Goal: Task Accomplishment & Management: Use online tool/utility

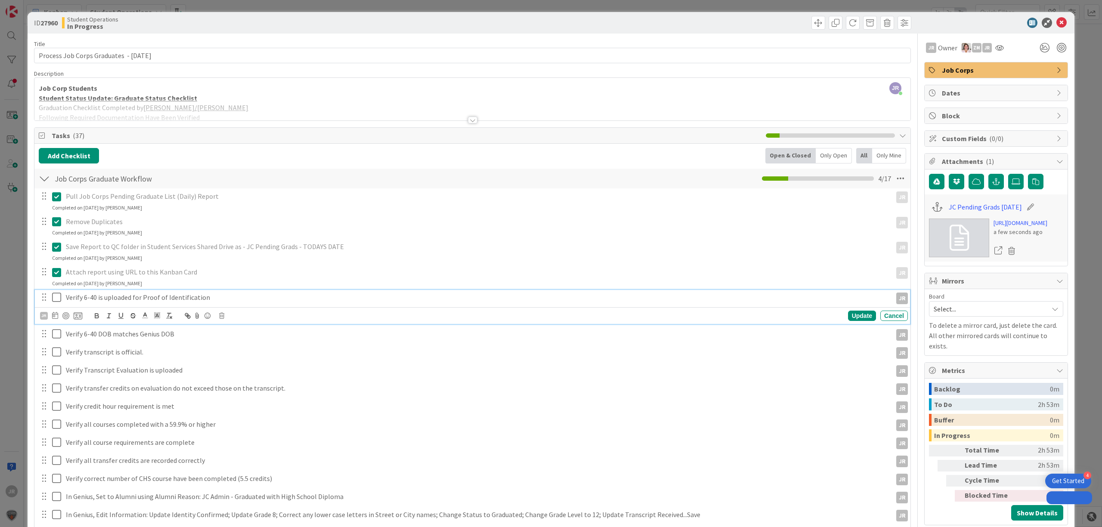
click at [57, 299] on icon at bounding box center [56, 297] width 9 height 10
click at [55, 321] on icon at bounding box center [56, 315] width 9 height 10
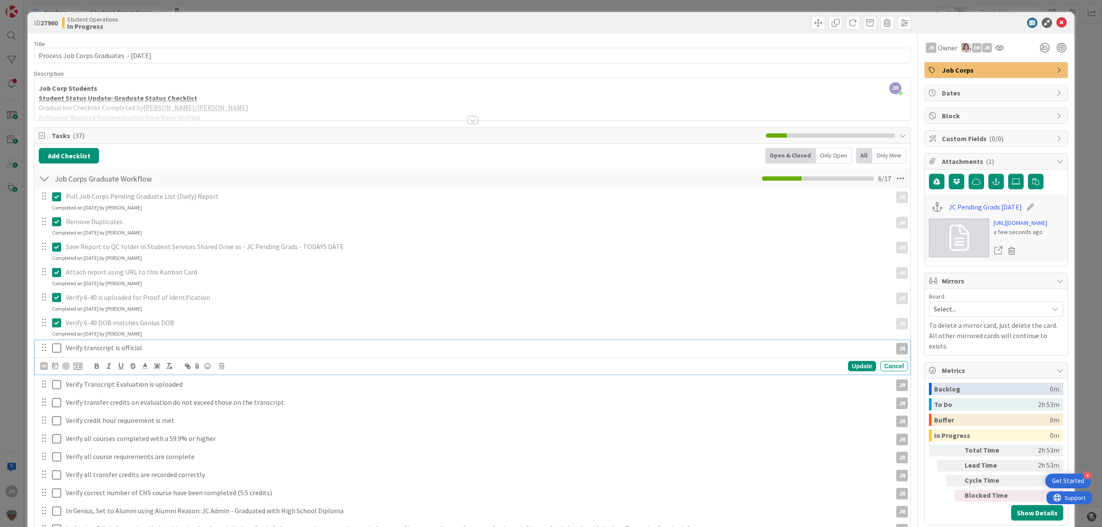
click at [58, 348] on icon at bounding box center [56, 348] width 9 height 10
click at [57, 376] on icon at bounding box center [56, 374] width 9 height 10
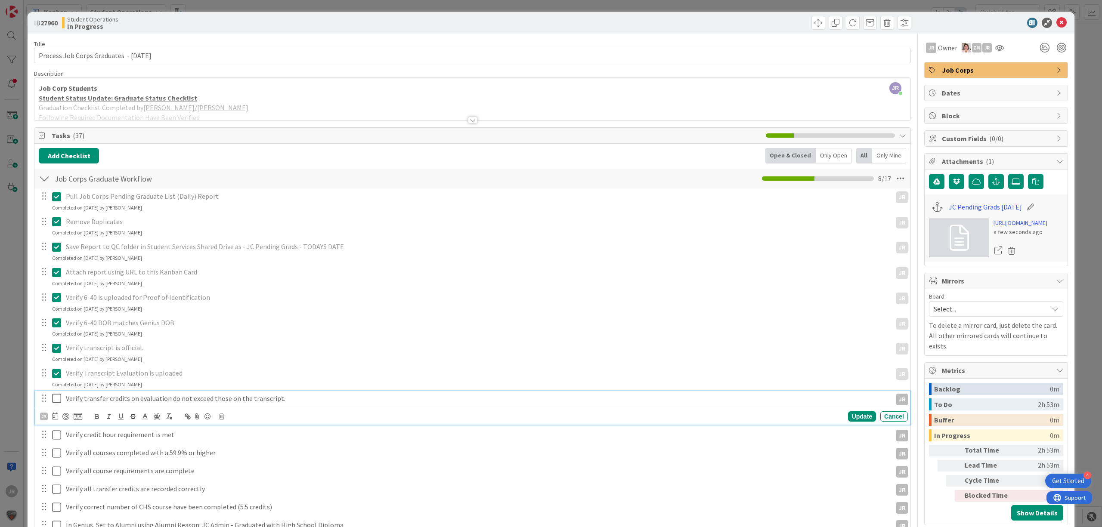
drag, startPoint x: 57, startPoint y: 399, endPoint x: 57, endPoint y: 405, distance: 6.5
click at [57, 400] on icon at bounding box center [56, 399] width 9 height 10
click at [59, 424] on icon at bounding box center [56, 424] width 9 height 10
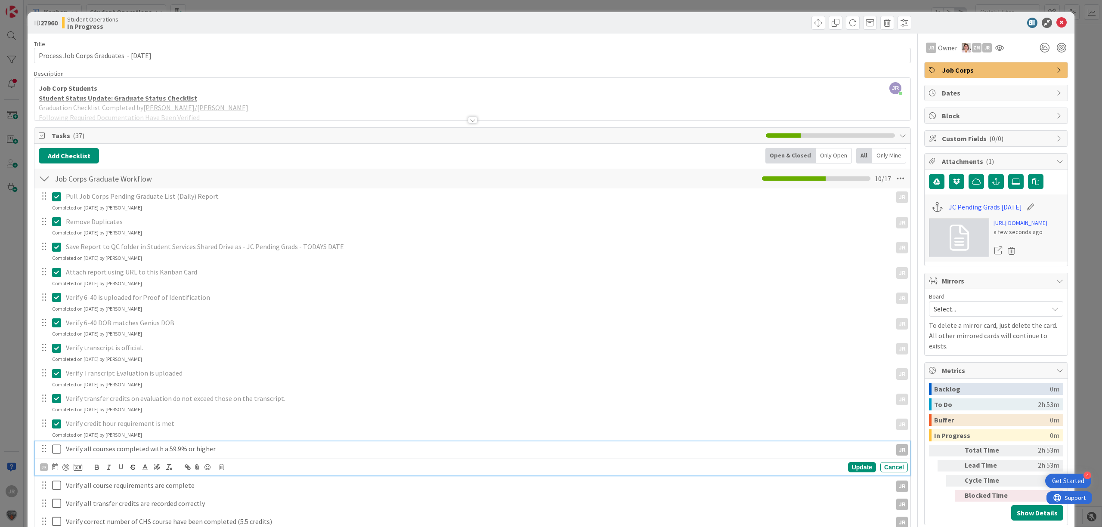
click at [59, 448] on icon at bounding box center [56, 449] width 9 height 10
click at [57, 478] on icon at bounding box center [56, 474] width 9 height 10
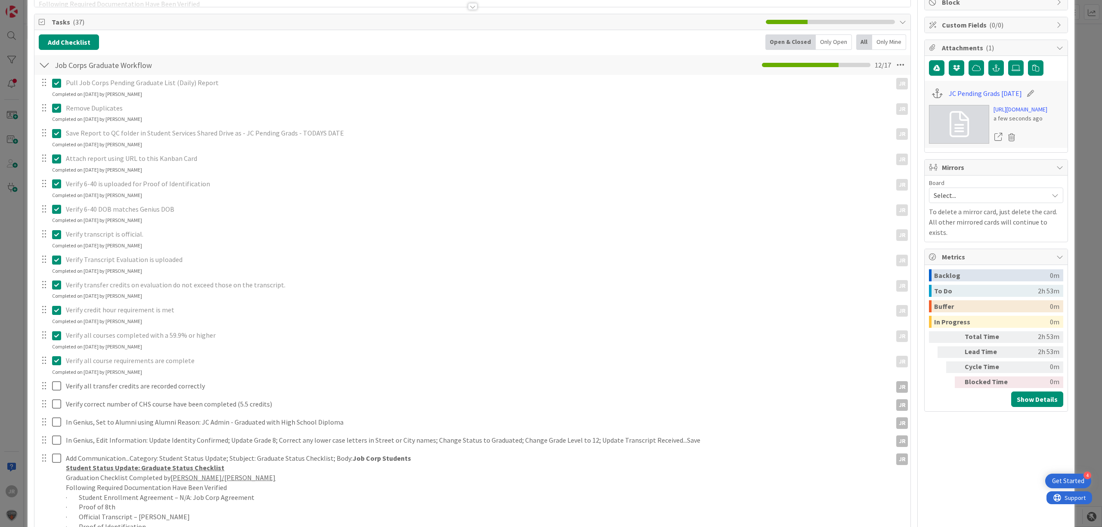
scroll to position [115, 0]
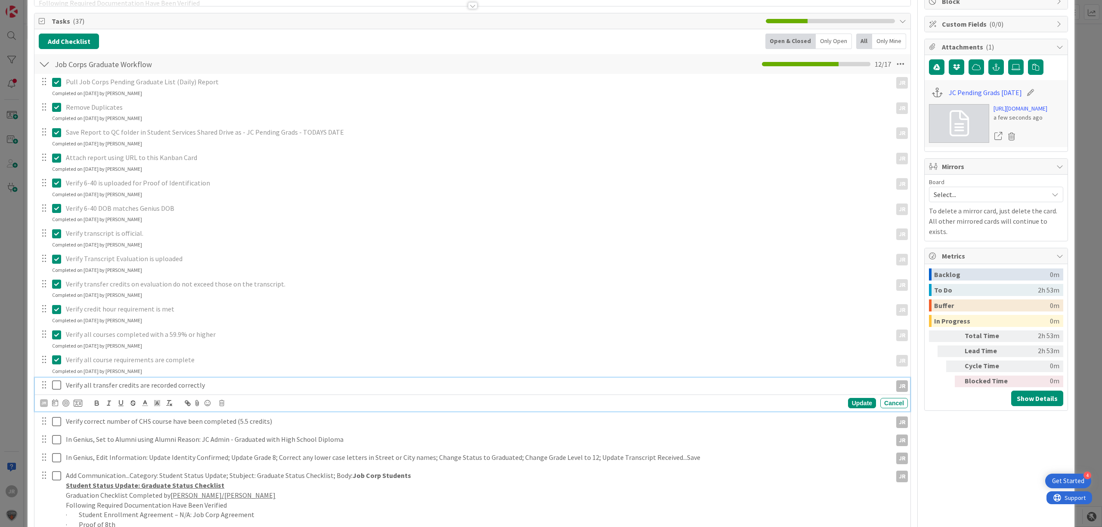
click at [57, 386] on icon at bounding box center [56, 385] width 9 height 10
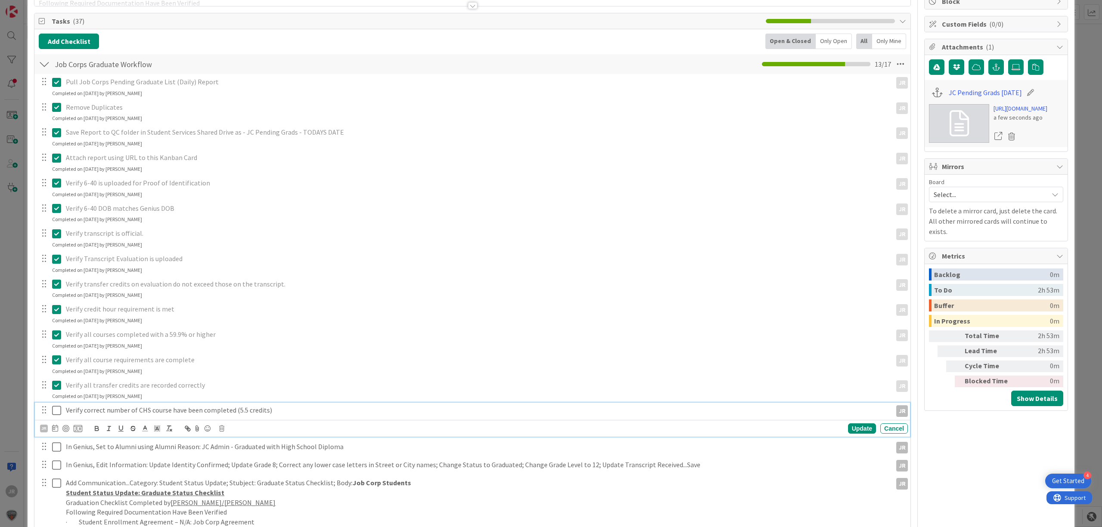
click at [60, 412] on icon at bounding box center [56, 411] width 9 height 10
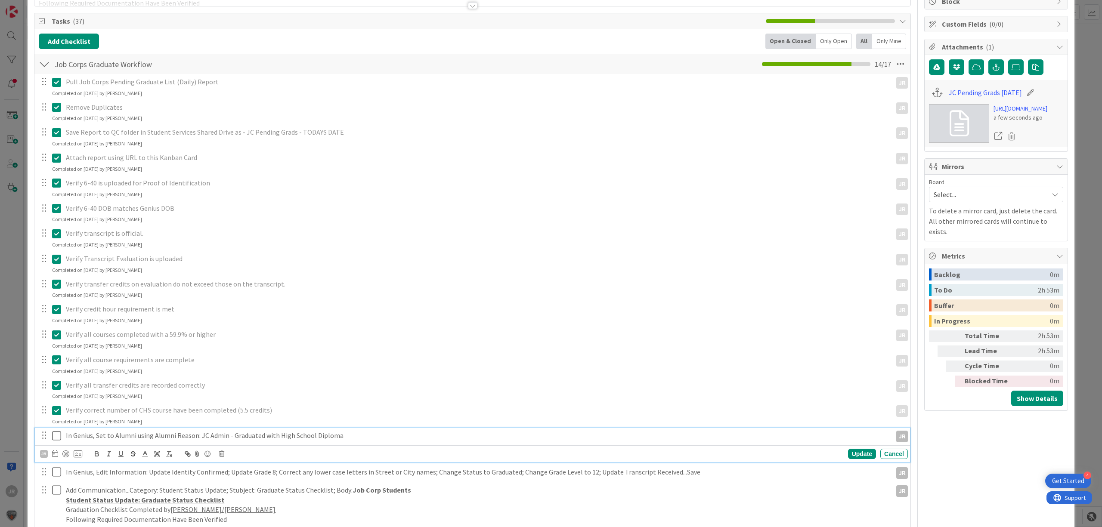
click at [55, 434] on icon at bounding box center [56, 436] width 9 height 10
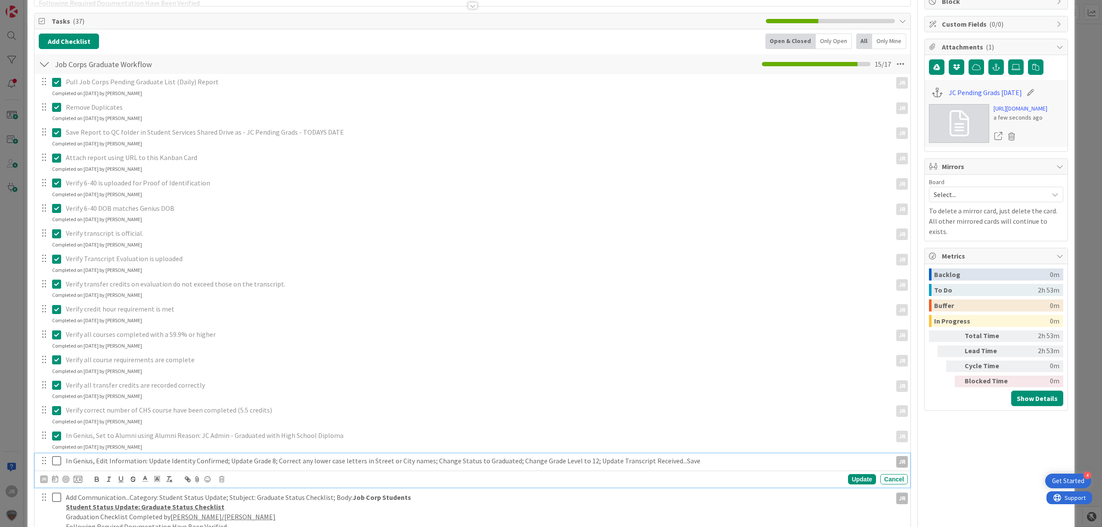
click at [57, 464] on icon at bounding box center [56, 461] width 9 height 10
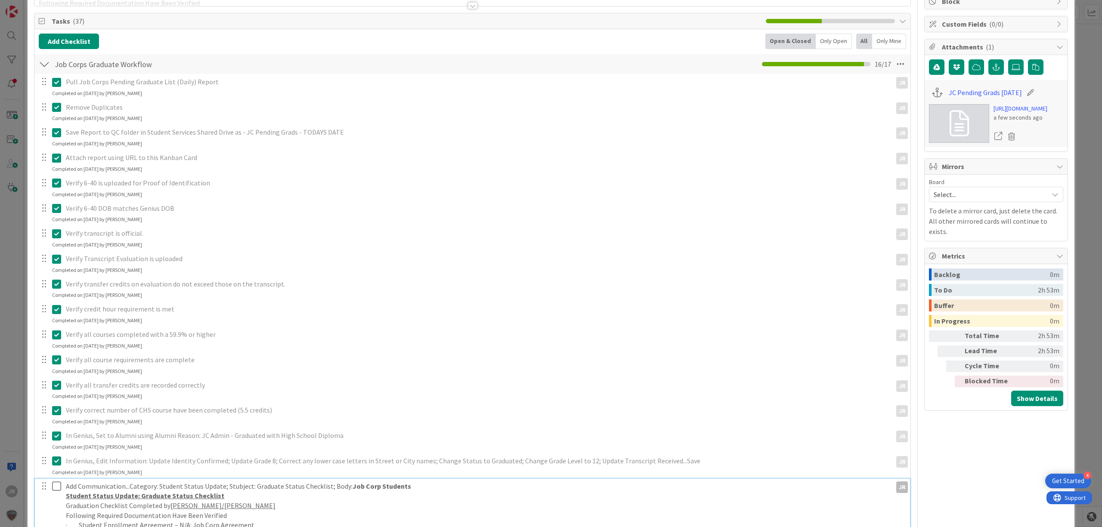
click at [57, 491] on icon at bounding box center [56, 486] width 9 height 10
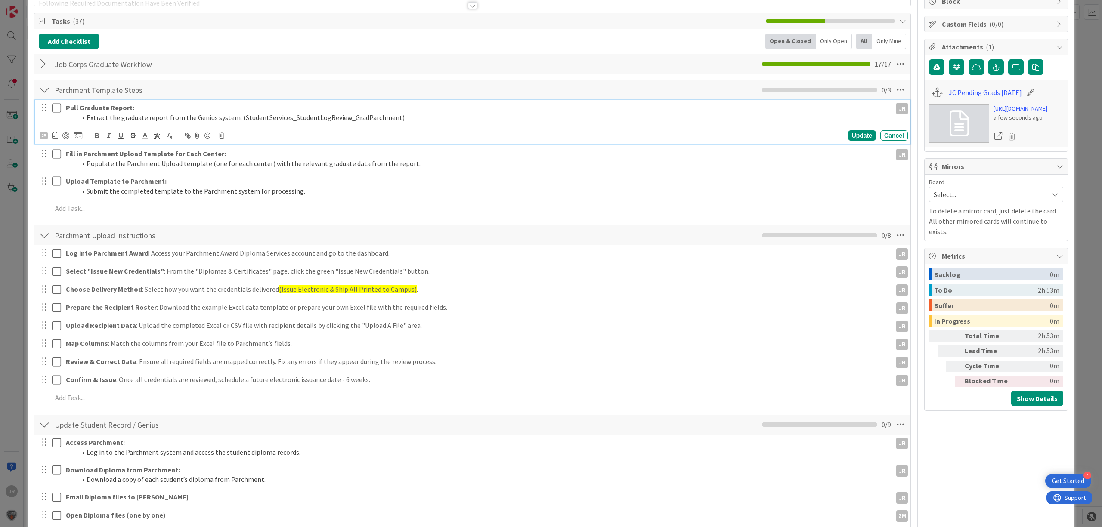
click at [54, 109] on icon at bounding box center [56, 108] width 9 height 10
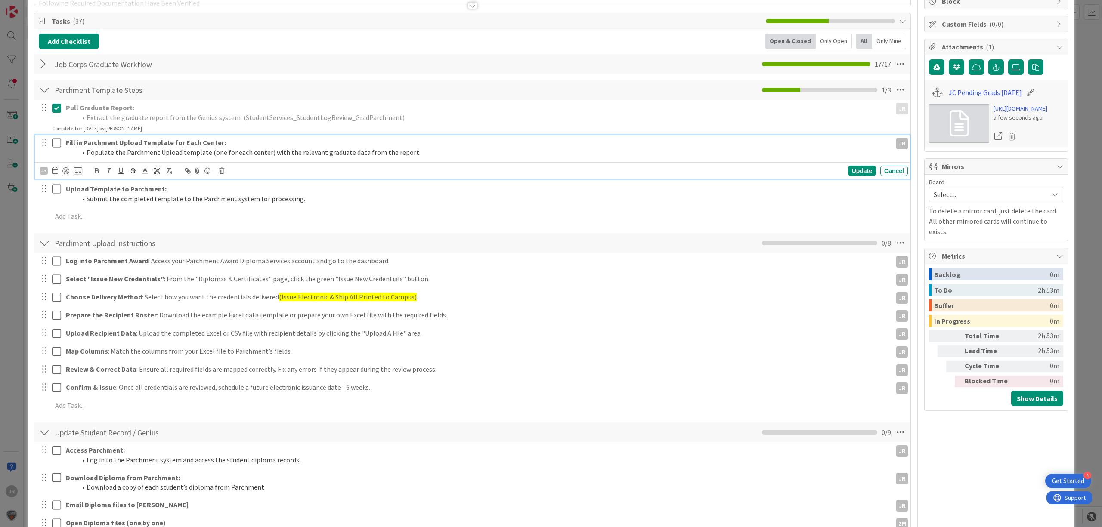
click at [61, 142] on icon at bounding box center [56, 143] width 9 height 10
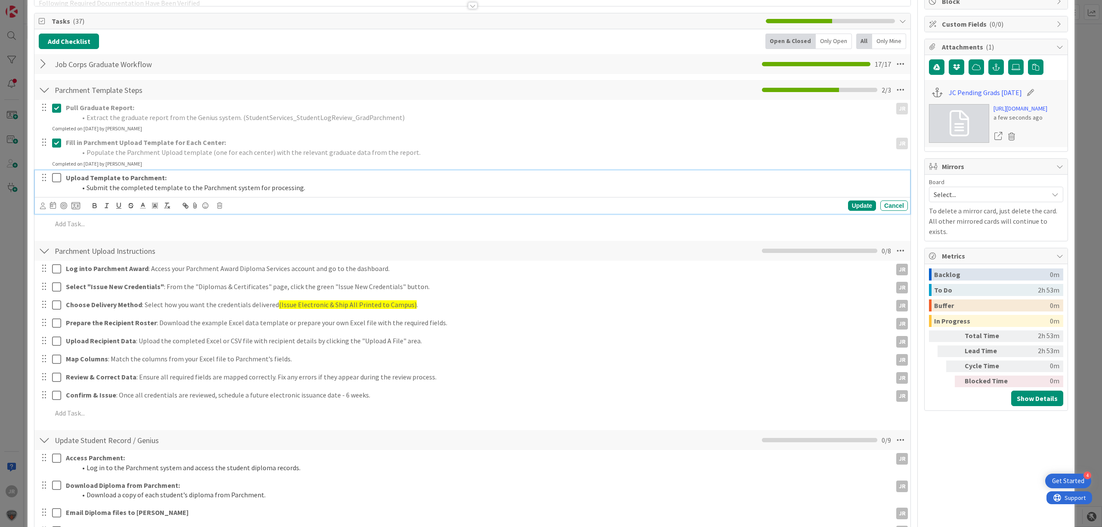
click at [56, 178] on icon at bounding box center [56, 178] width 9 height 10
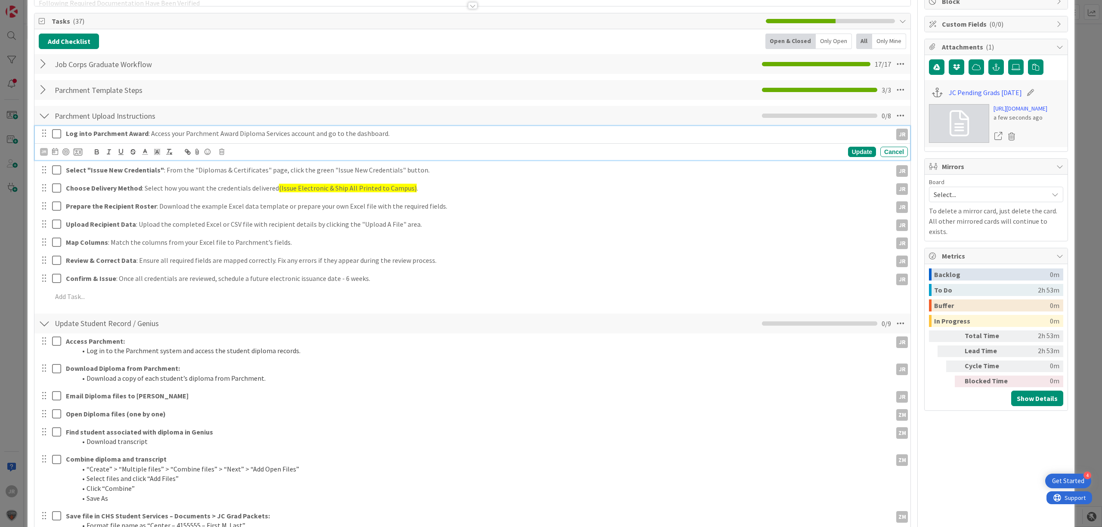
click at [56, 133] on icon at bounding box center [56, 134] width 9 height 10
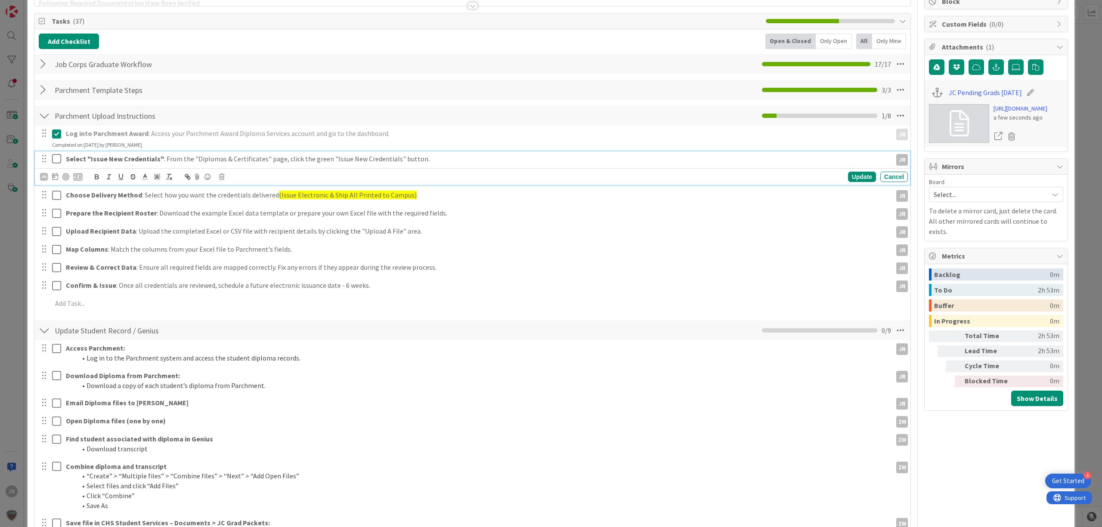
click at [56, 153] on button at bounding box center [57, 159] width 10 height 14
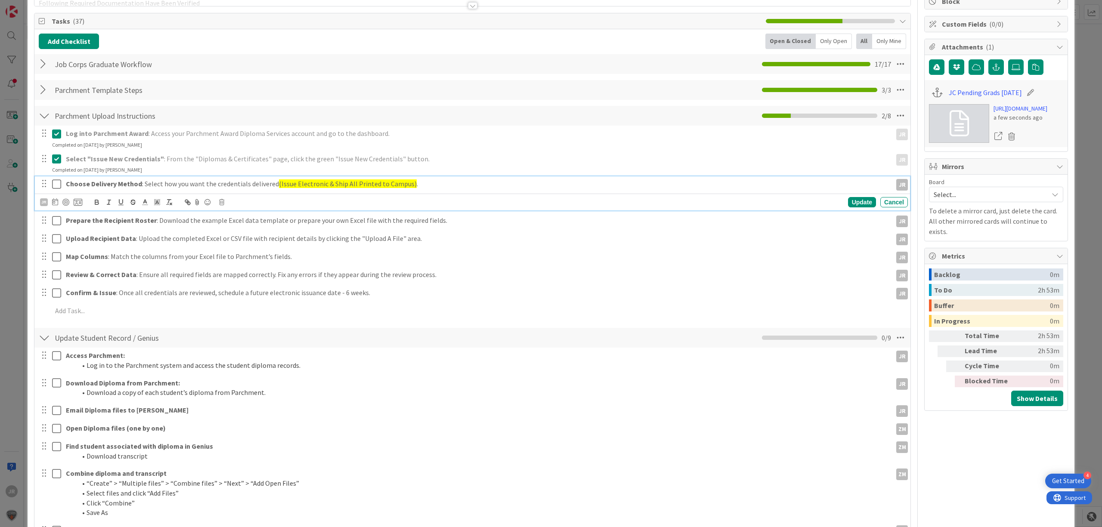
click at [56, 187] on icon at bounding box center [56, 184] width 9 height 10
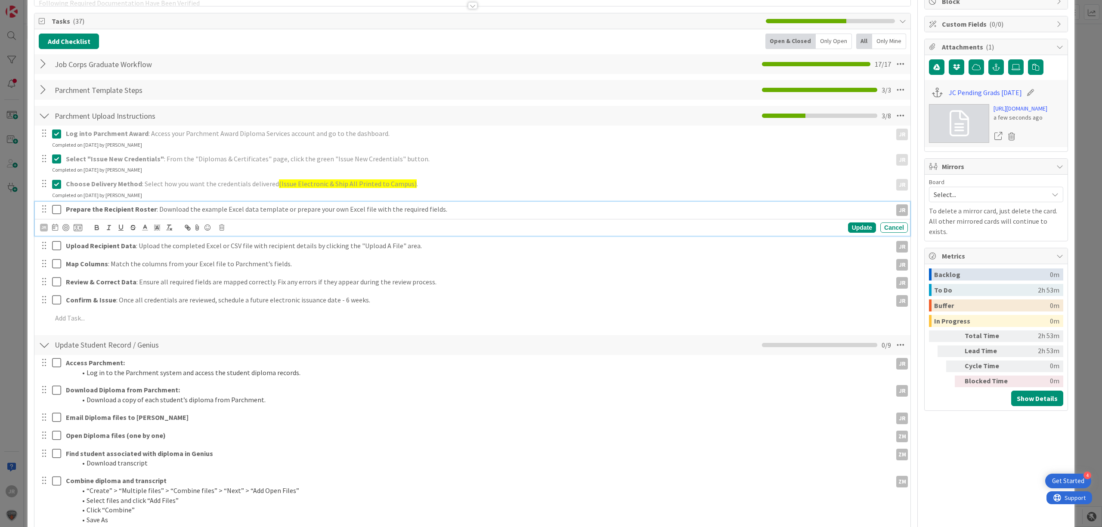
click at [56, 210] on icon at bounding box center [56, 210] width 9 height 10
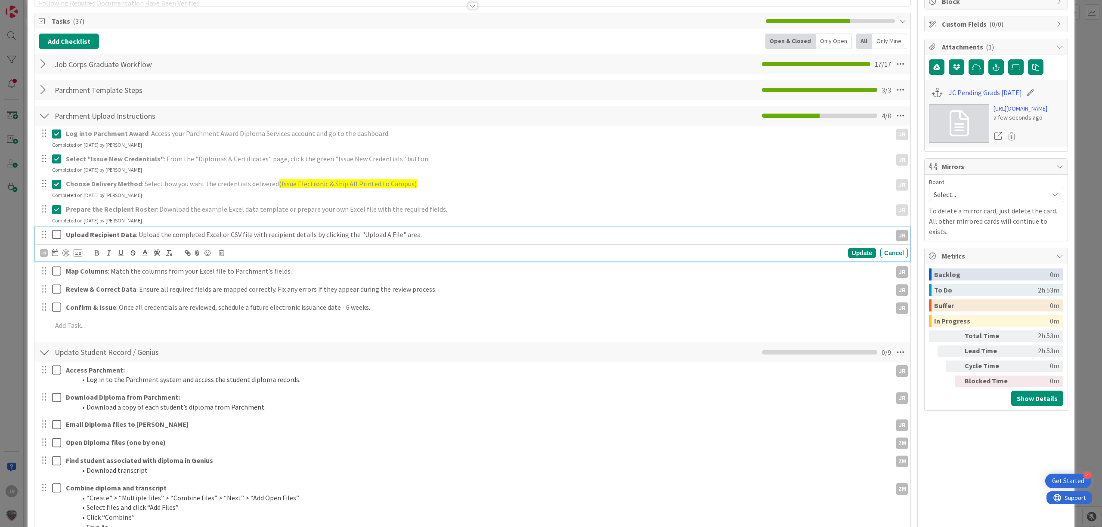
click at [57, 235] on icon at bounding box center [56, 235] width 9 height 10
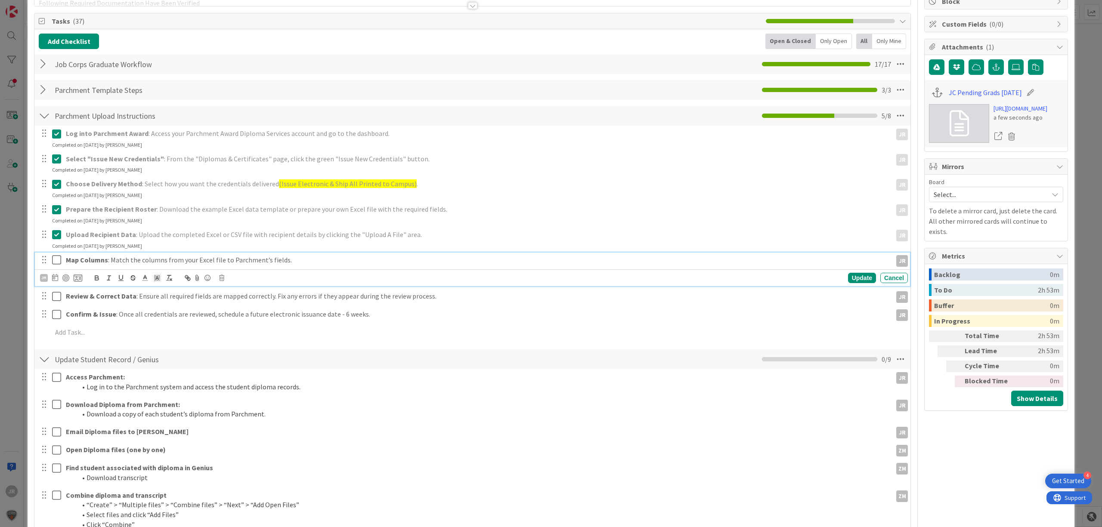
click at [59, 259] on icon at bounding box center [56, 260] width 9 height 10
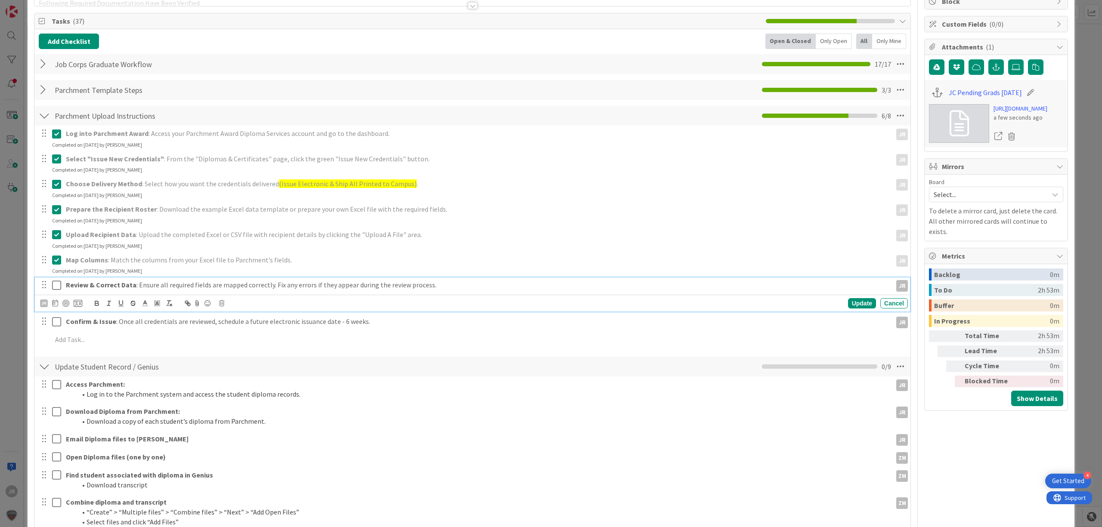
click at [58, 285] on icon at bounding box center [56, 285] width 9 height 10
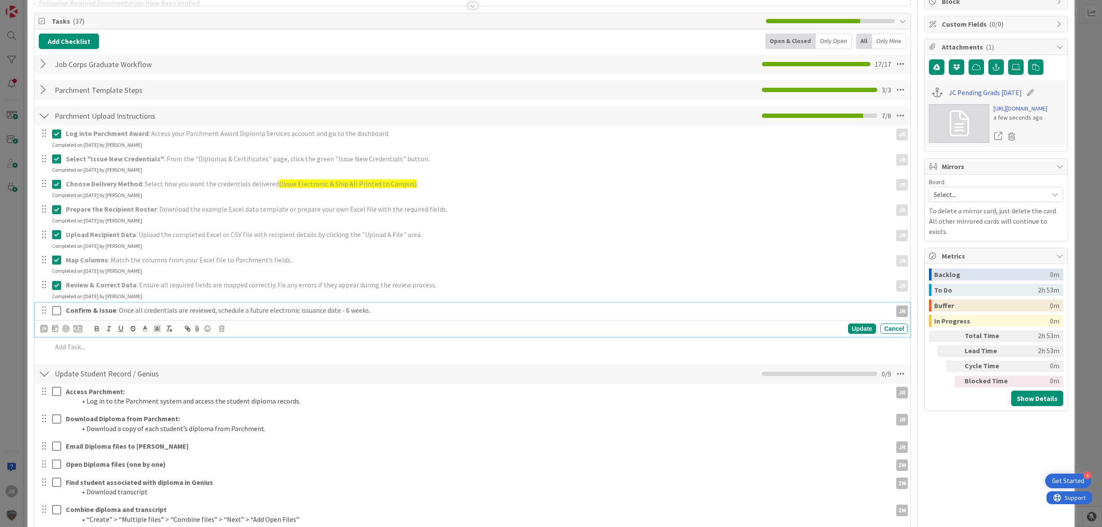
click at [56, 307] on icon at bounding box center [56, 311] width 9 height 10
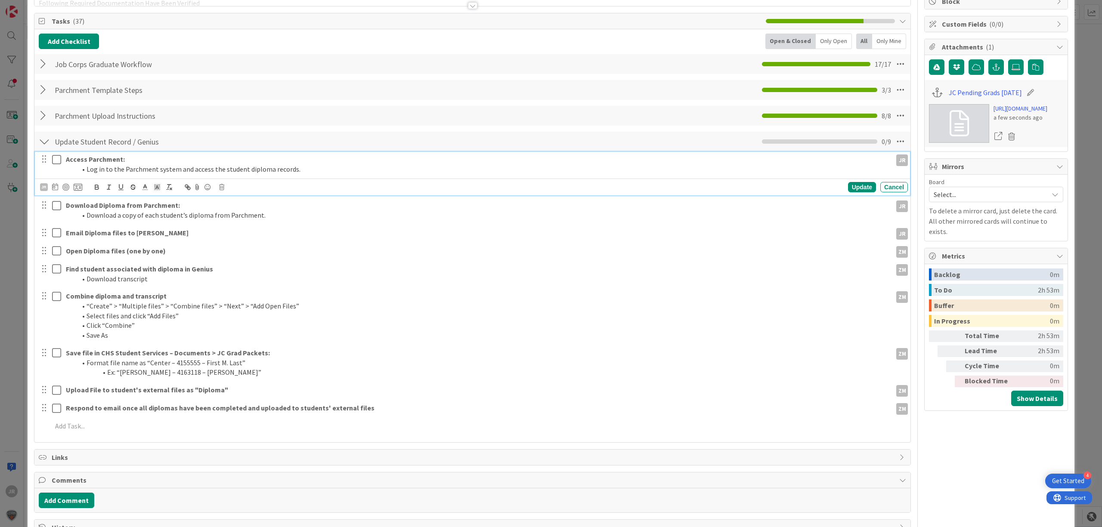
click at [56, 161] on icon at bounding box center [56, 160] width 9 height 10
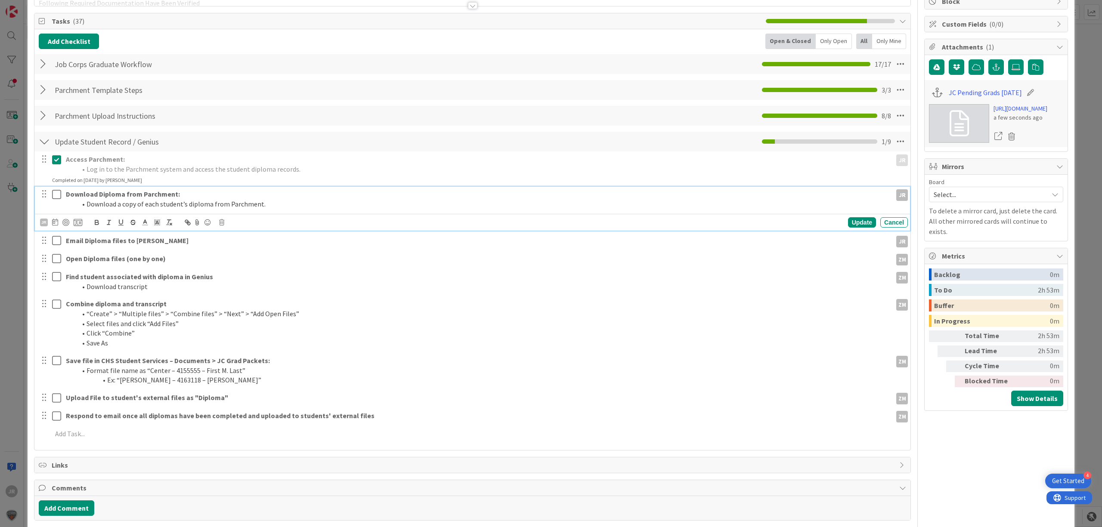
click at [59, 189] on button at bounding box center [57, 195] width 10 height 14
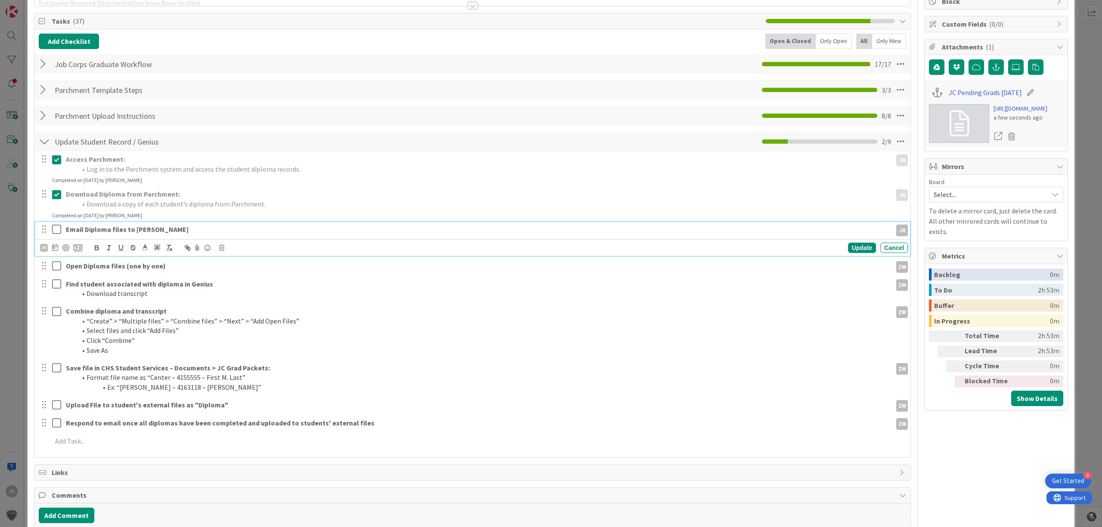
click at [56, 232] on icon at bounding box center [56, 229] width 9 height 10
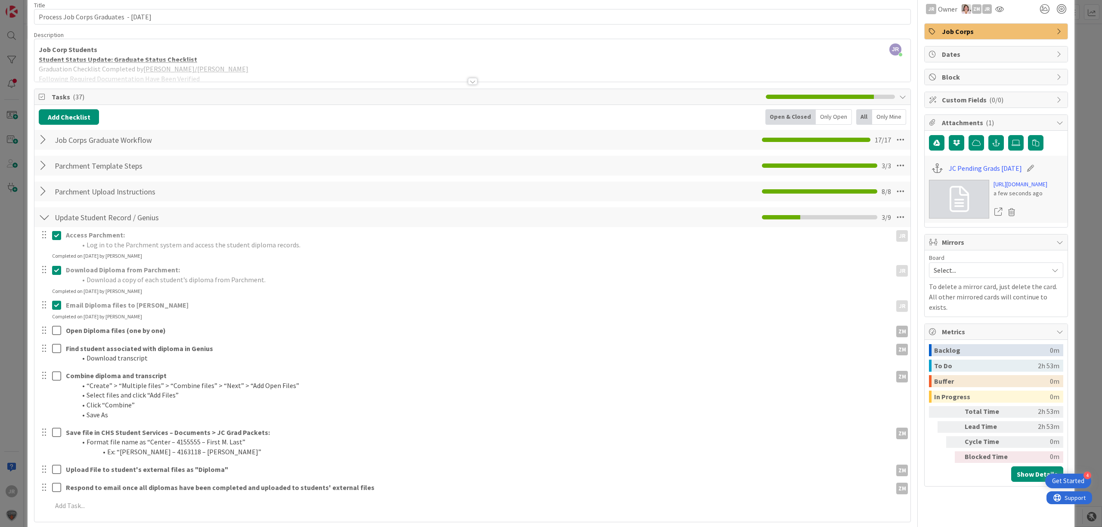
scroll to position [0, 0]
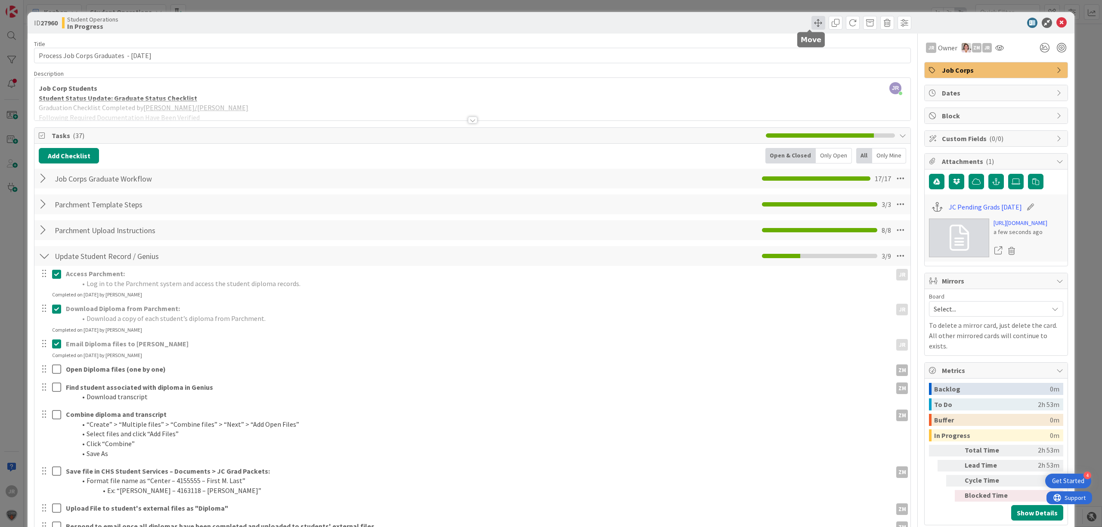
click at [813, 23] on span at bounding box center [819, 23] width 14 height 14
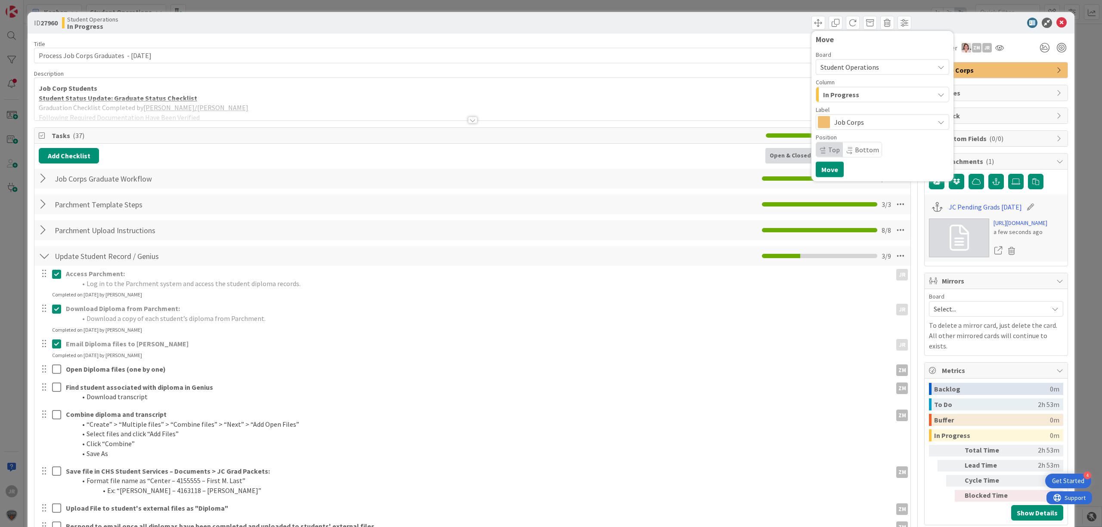
click at [830, 95] on span "In Progress" at bounding box center [841, 94] width 36 height 11
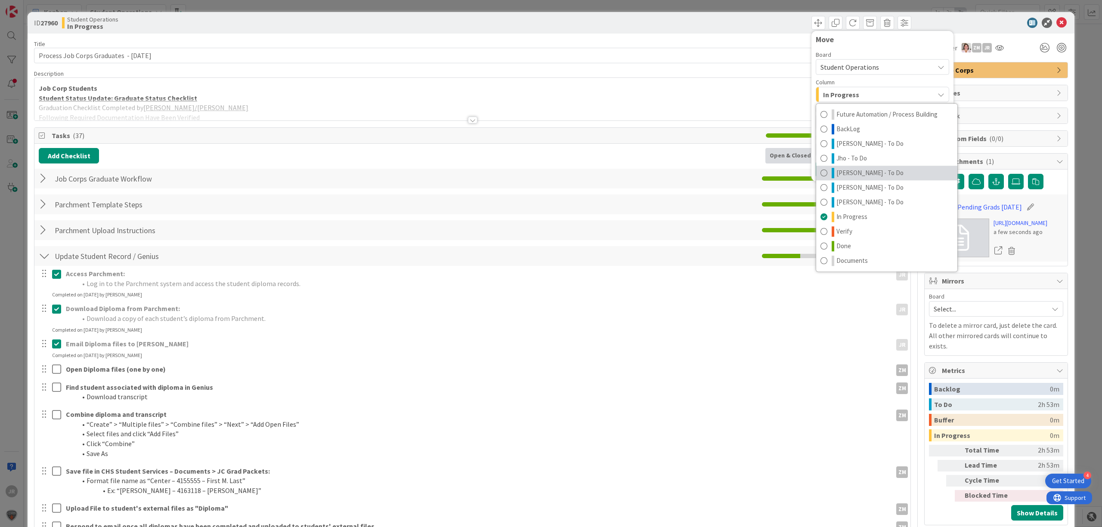
click at [849, 169] on span "Zaida - To Do" at bounding box center [870, 173] width 67 height 10
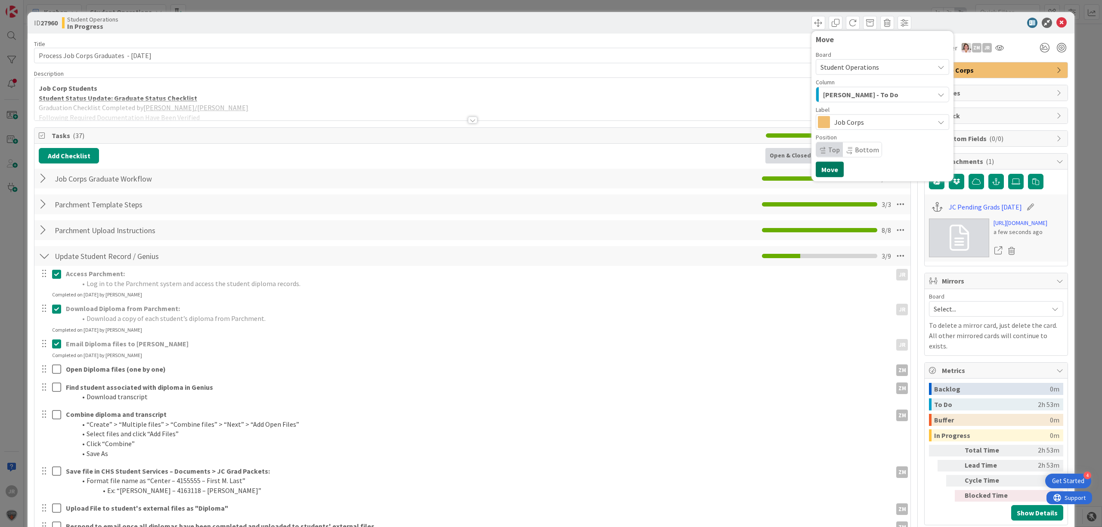
click at [833, 170] on button "Move" at bounding box center [830, 170] width 28 height 16
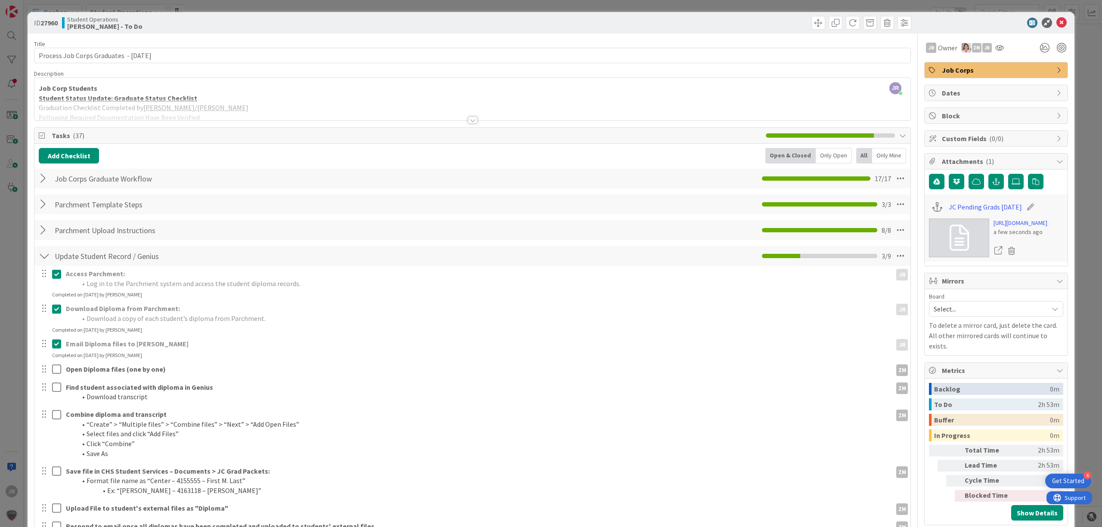
click at [475, 7] on div "ID 27960 Student Operations Zaida - To Do Move Move Title 41 / 128 Process Job …" at bounding box center [551, 263] width 1102 height 527
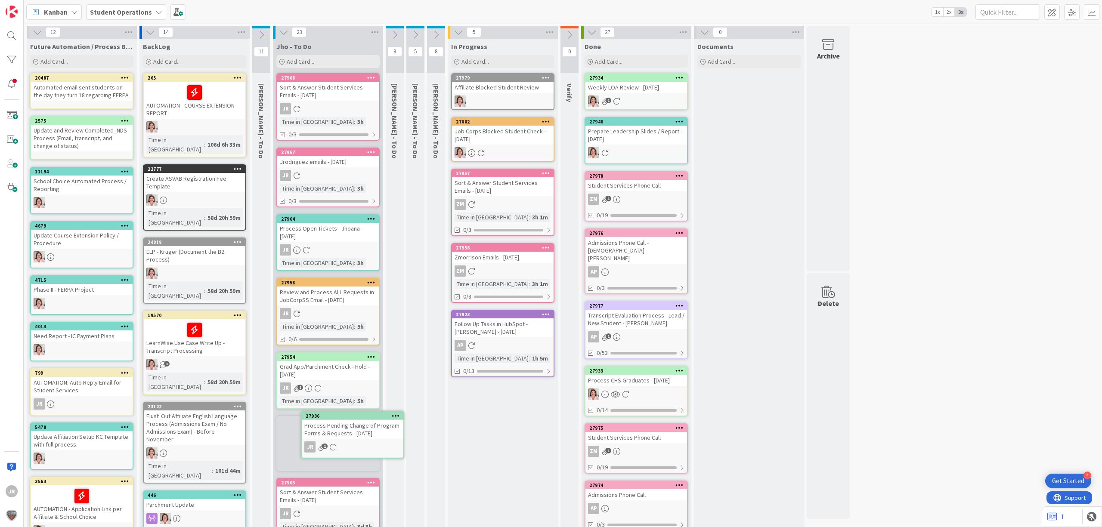
scroll to position [6, 0]
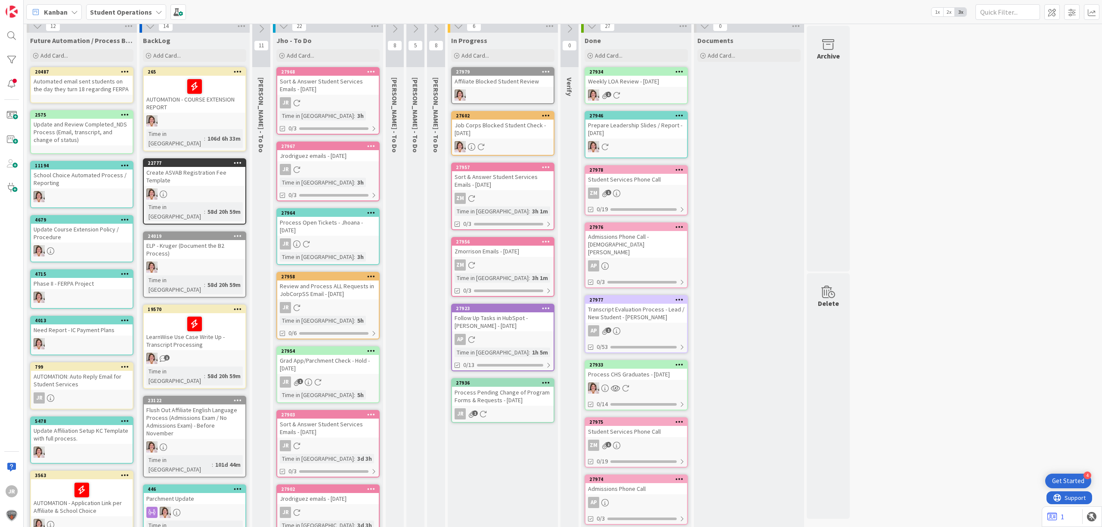
click at [508, 390] on div "Process Pending Change of Program Forms & Requests - 09/08/2025" at bounding box center [503, 396] width 102 height 19
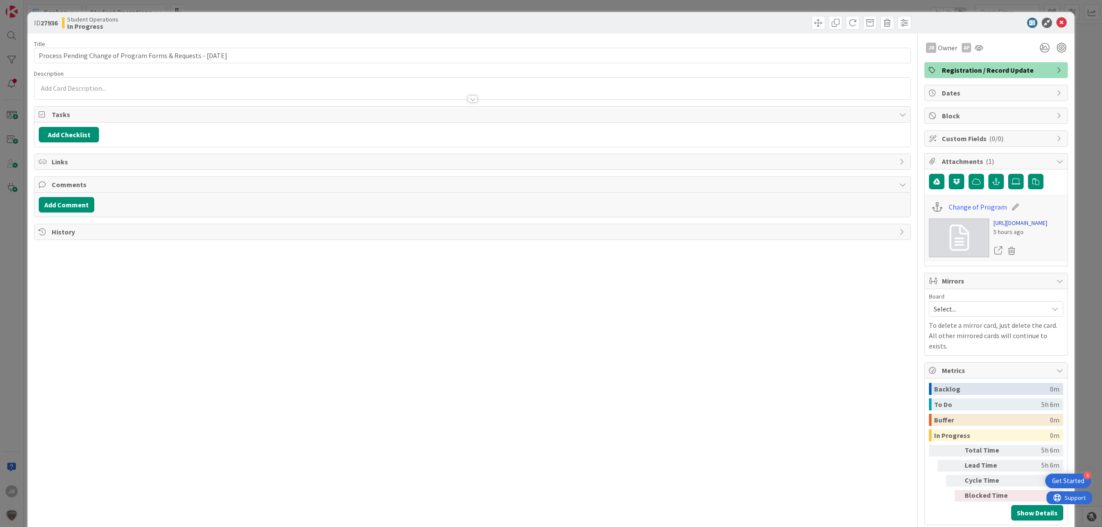
click at [1005, 228] on link "https://forms.office.com/Pages/DesignPageV2.aspx?prevorigin=shell&origin=NeoPor…" at bounding box center [1021, 223] width 54 height 9
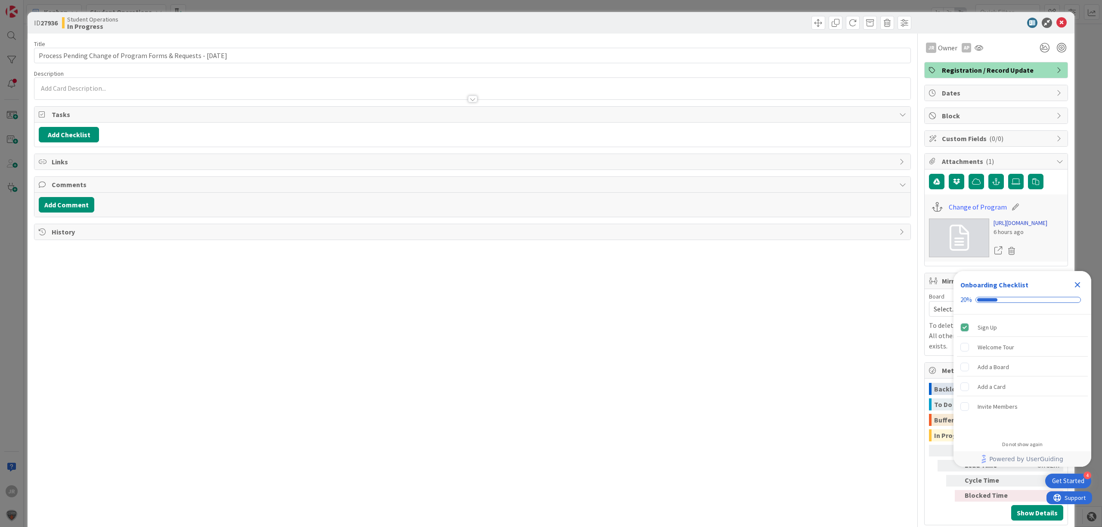
click at [1026, 228] on link "https://forms.office.com/Pages/DesignPageV2.aspx?prevorigin=shell&origin=NeoPor…" at bounding box center [1021, 223] width 54 height 9
